Goal: Find specific page/section: Find specific page/section

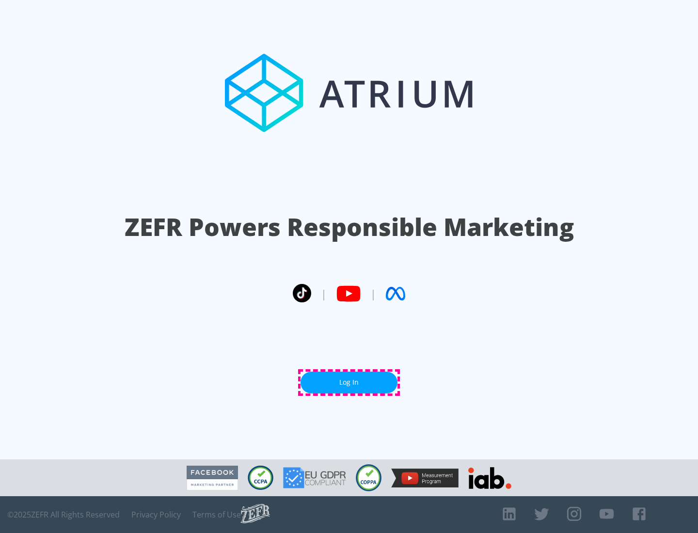
click at [349, 382] on link "Log In" at bounding box center [349, 383] width 97 height 22
